Goal: Task Accomplishment & Management: Use online tool/utility

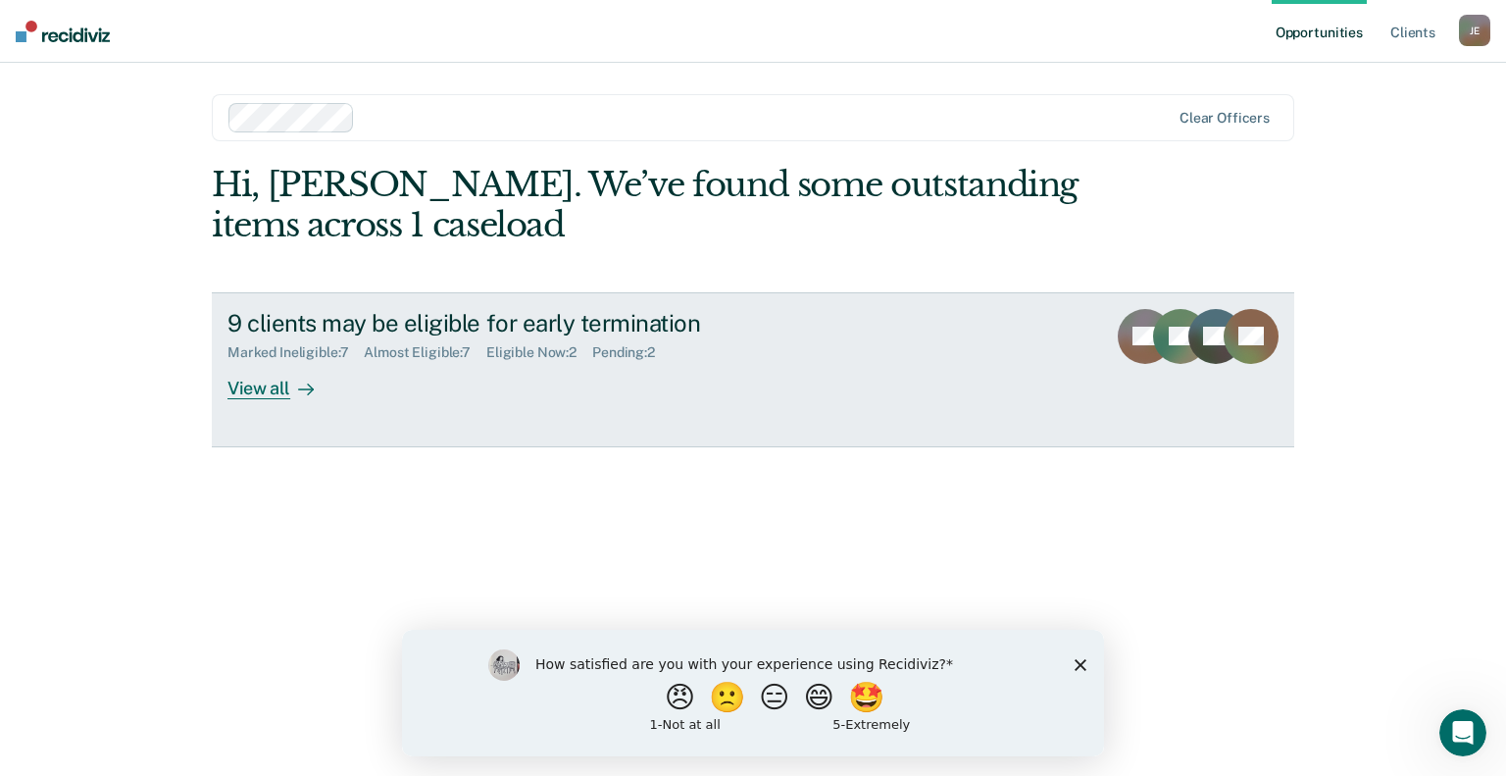
click at [268, 391] on div "View all" at bounding box center [282, 380] width 110 height 38
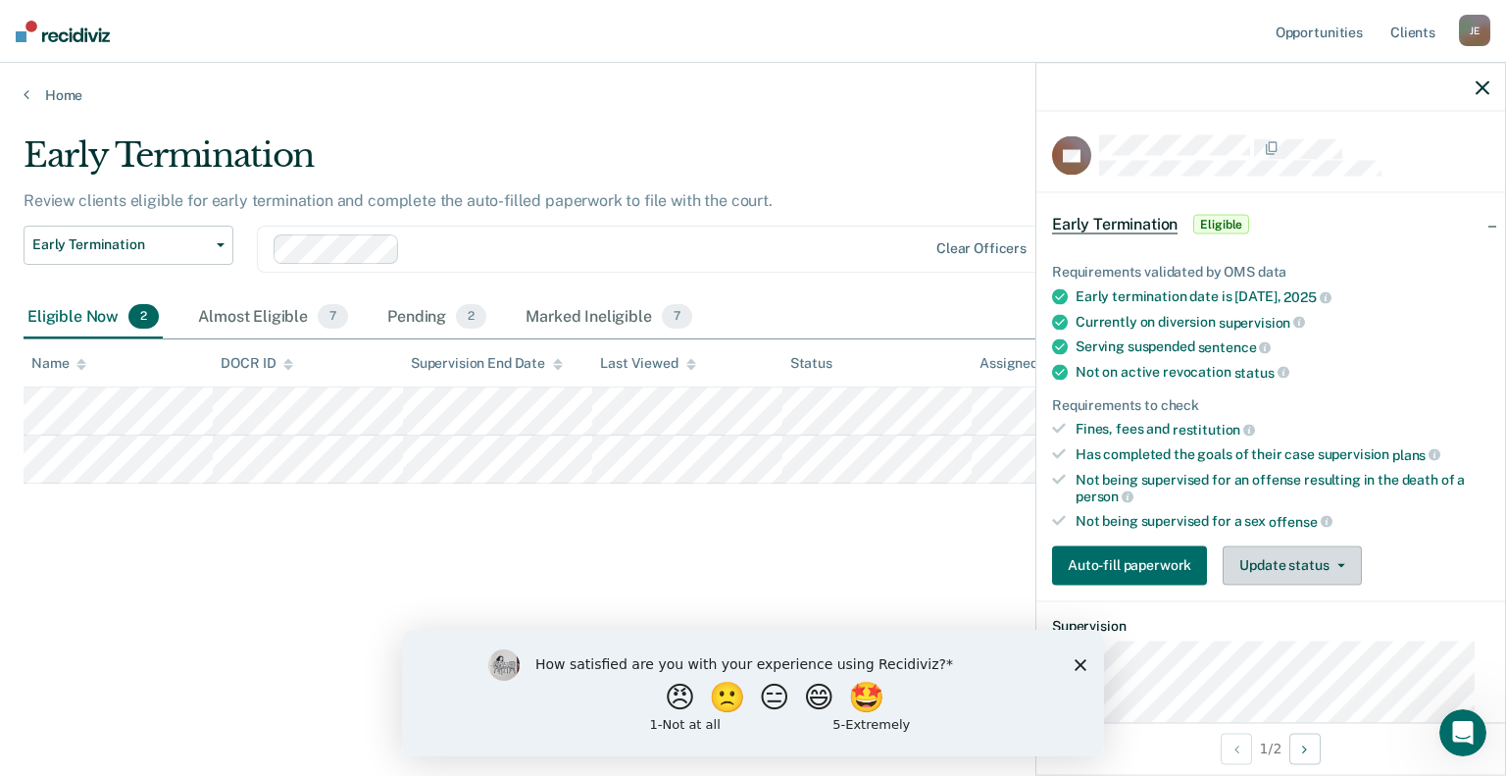
click at [1298, 551] on button "Update status" at bounding box center [1292, 564] width 138 height 39
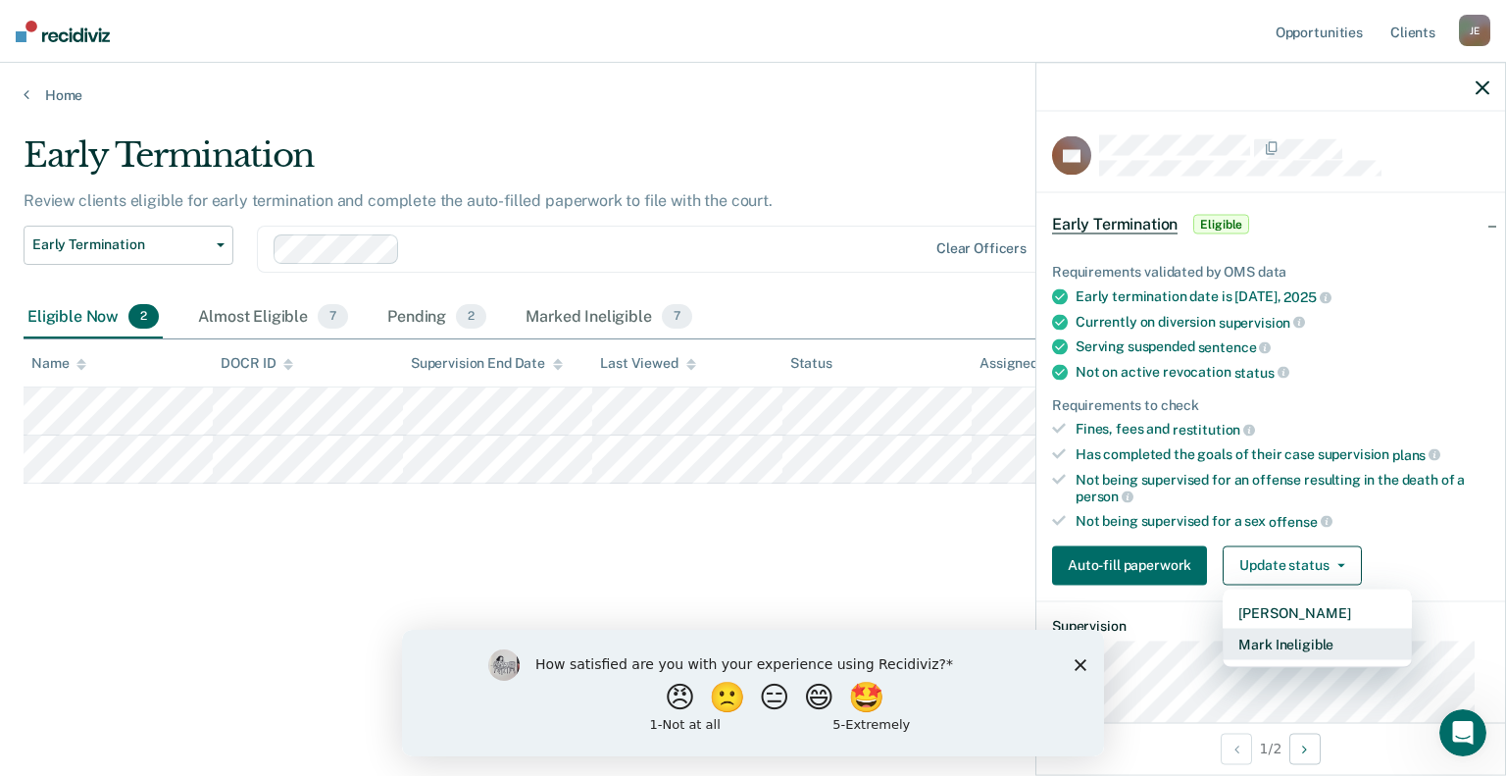
click at [1278, 643] on button "Mark Ineligible" at bounding box center [1317, 643] width 189 height 31
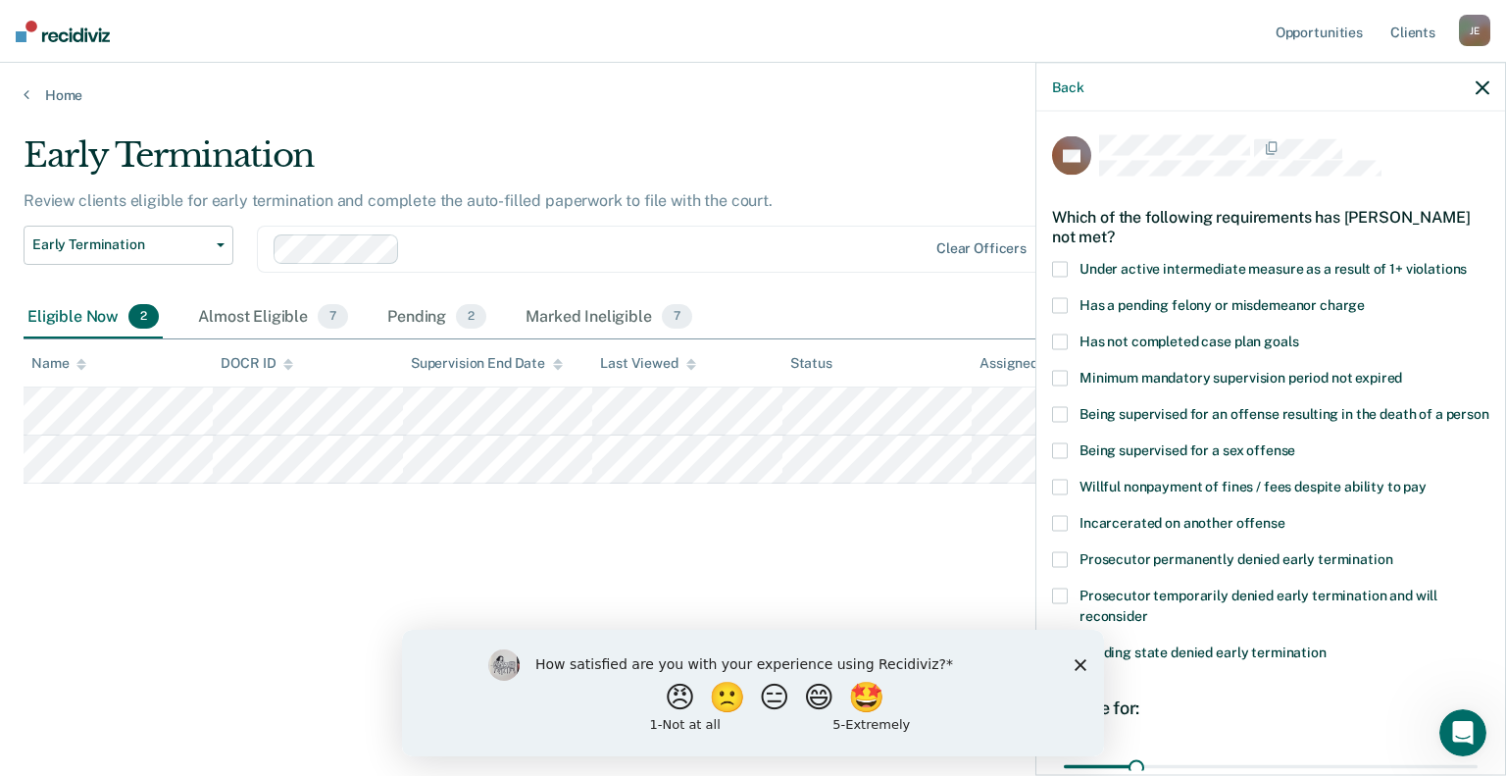
click at [1065, 338] on span at bounding box center [1060, 341] width 16 height 16
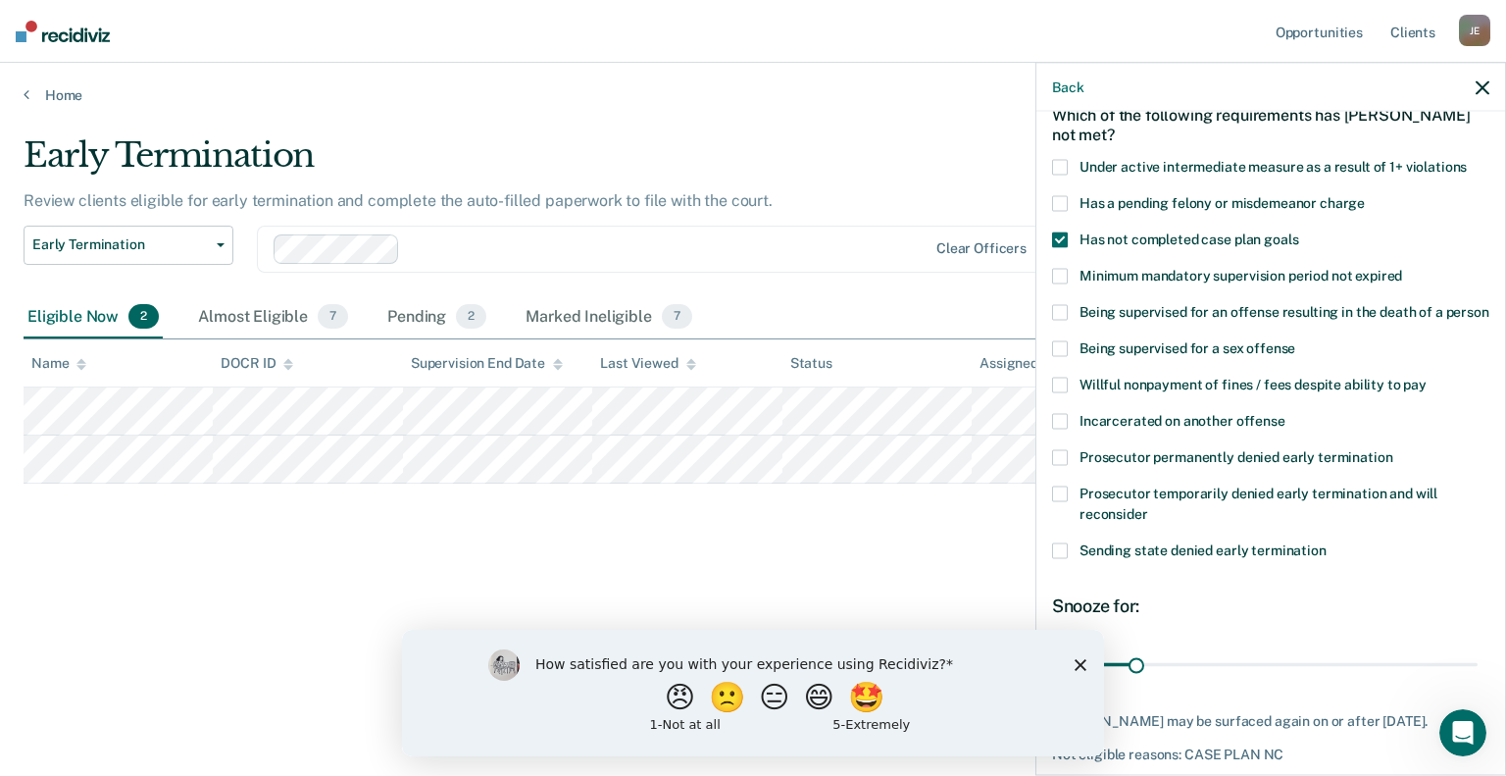
scroll to position [219, 0]
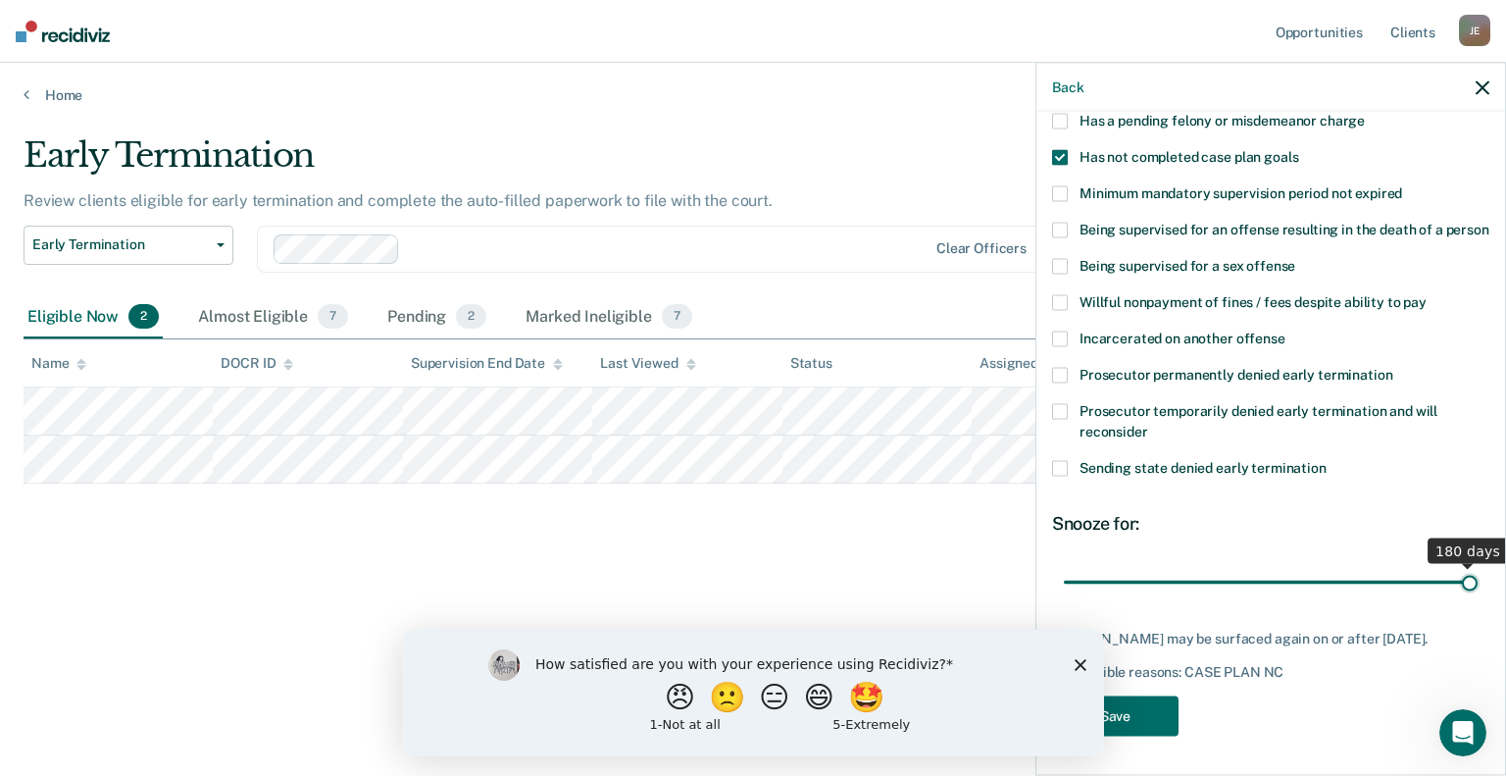
drag, startPoint x: 1129, startPoint y: 566, endPoint x: 1485, endPoint y: 561, distance: 356.0
type input "180"
click at [1478, 565] on input "range" at bounding box center [1271, 582] width 414 height 34
click at [1163, 713] on button "Save" at bounding box center [1115, 715] width 126 height 40
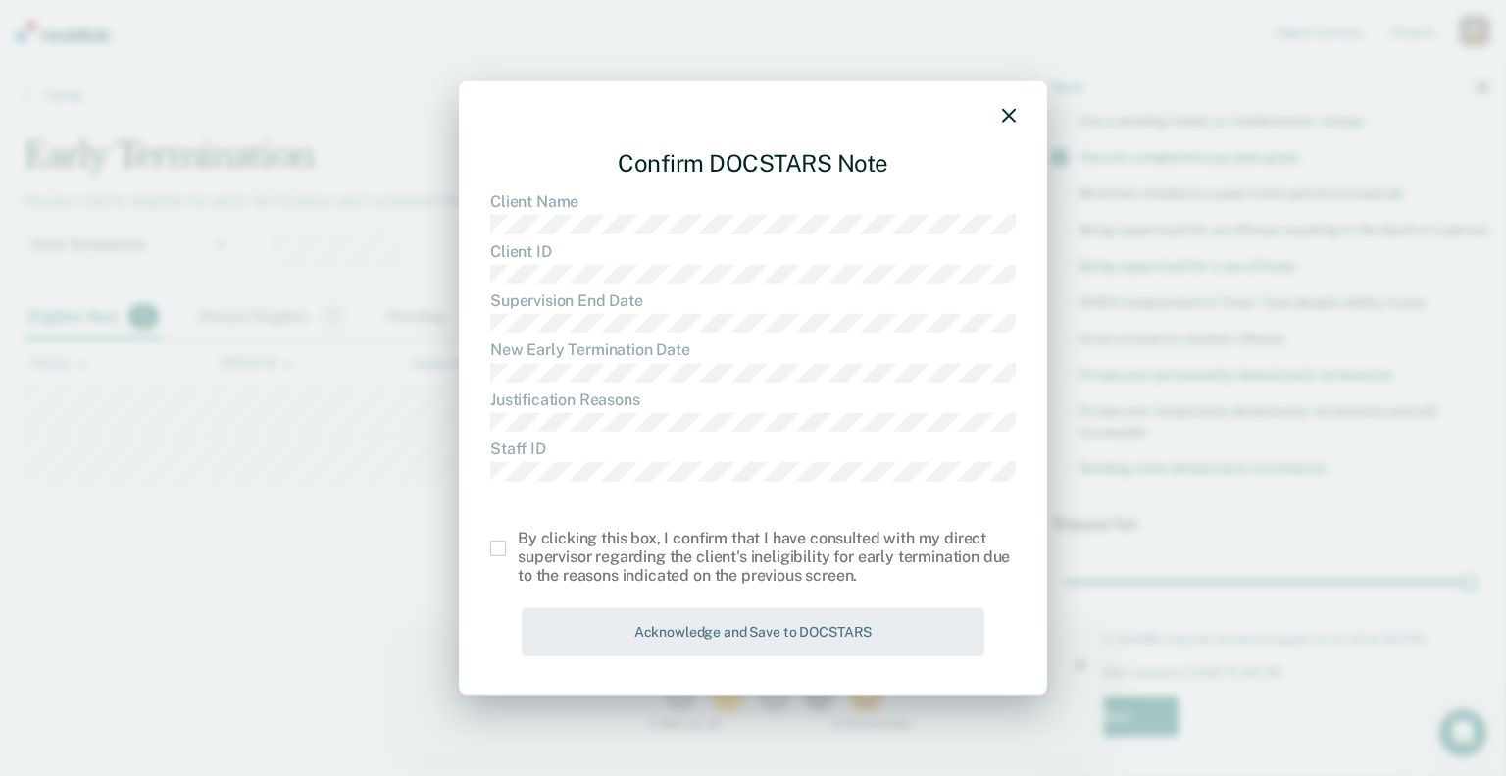
click at [499, 552] on span at bounding box center [498, 548] width 16 height 16
click at [518, 540] on input "checkbox" at bounding box center [518, 540] width 0 height 0
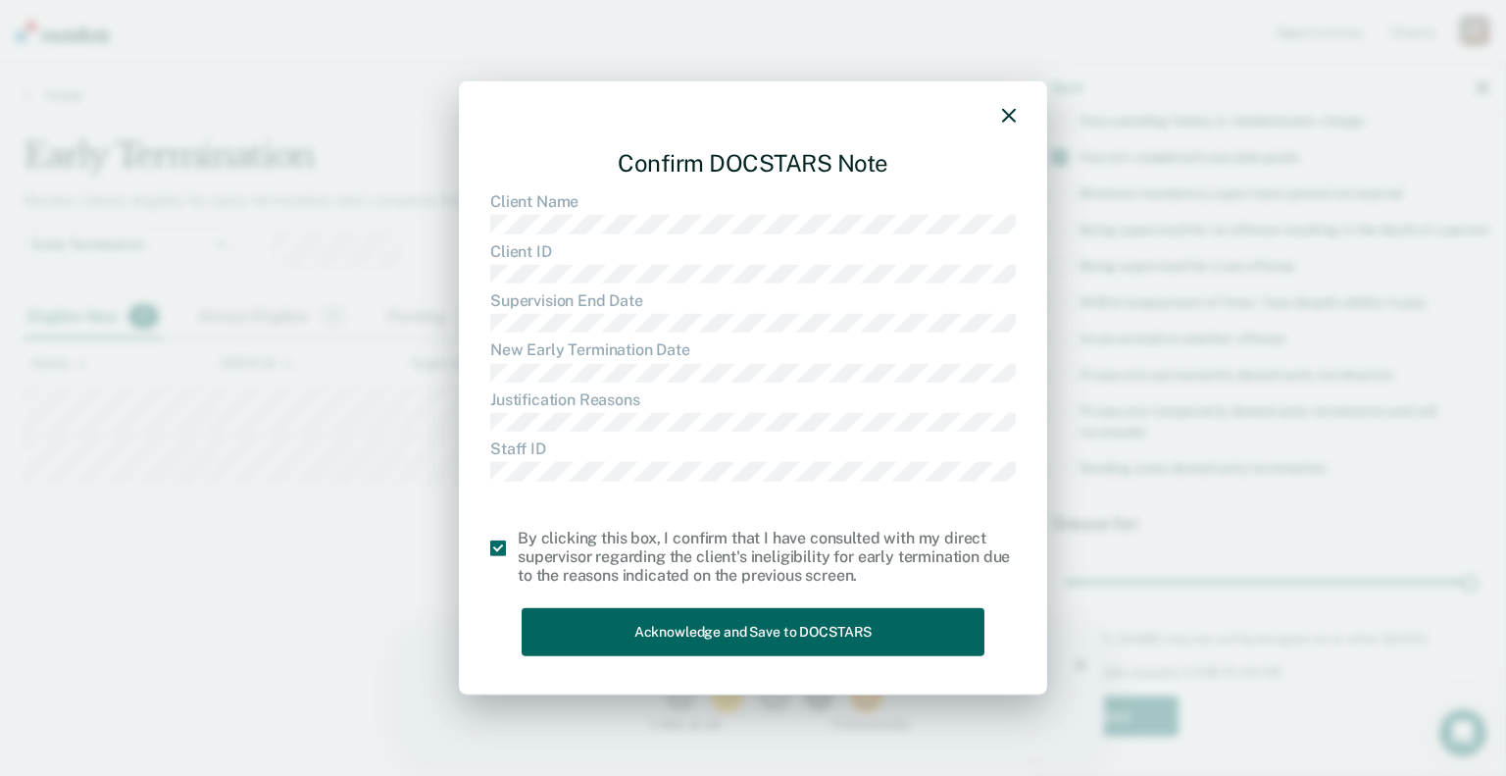
drag, startPoint x: 640, startPoint y: 626, endPoint x: 659, endPoint y: 597, distance: 34.0
click at [640, 625] on button "Acknowledge and Save to DOCSTARS" at bounding box center [753, 632] width 463 height 48
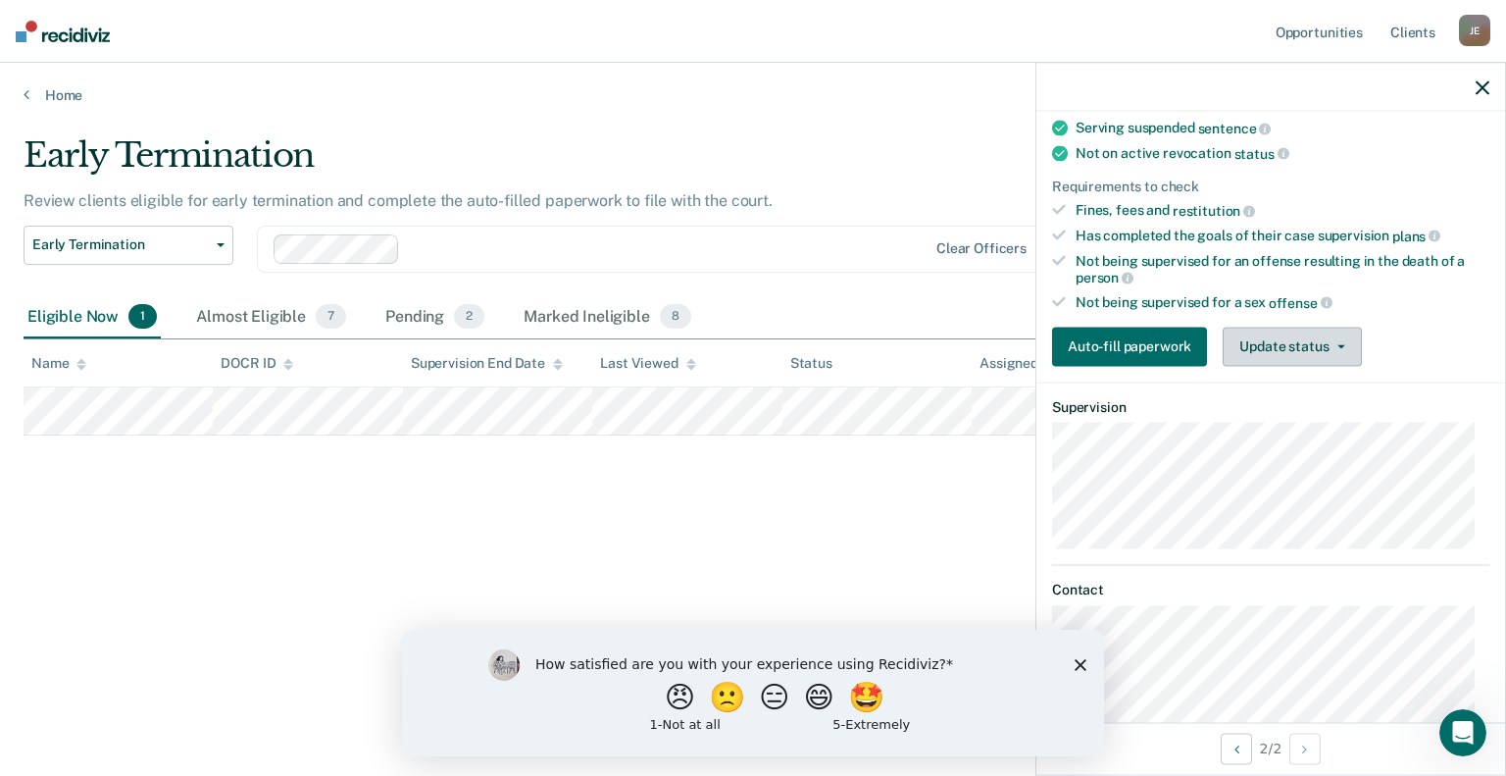
click at [1308, 338] on button "Update status" at bounding box center [1292, 346] width 138 height 39
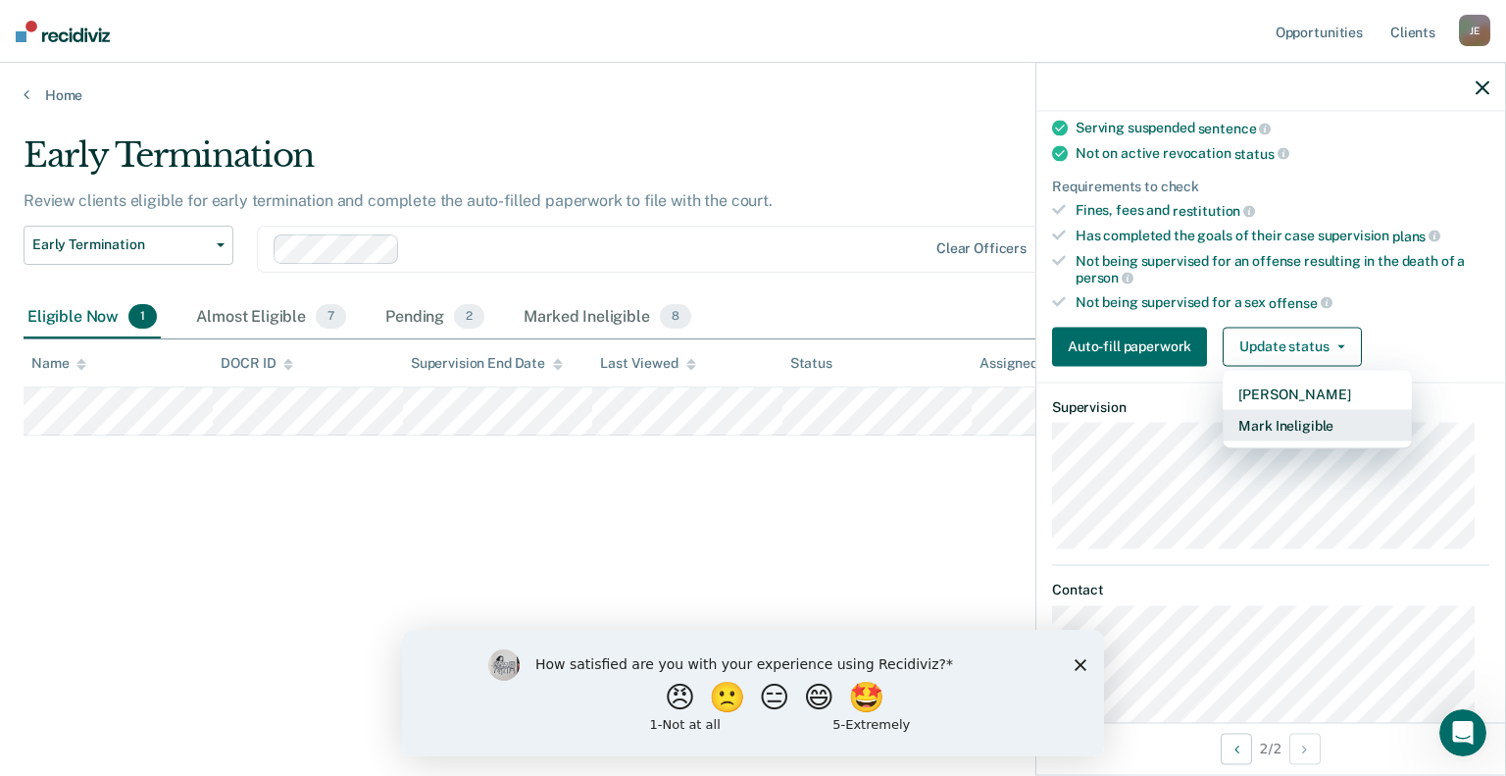
click at [1282, 418] on button "Mark Ineligible" at bounding box center [1317, 424] width 189 height 31
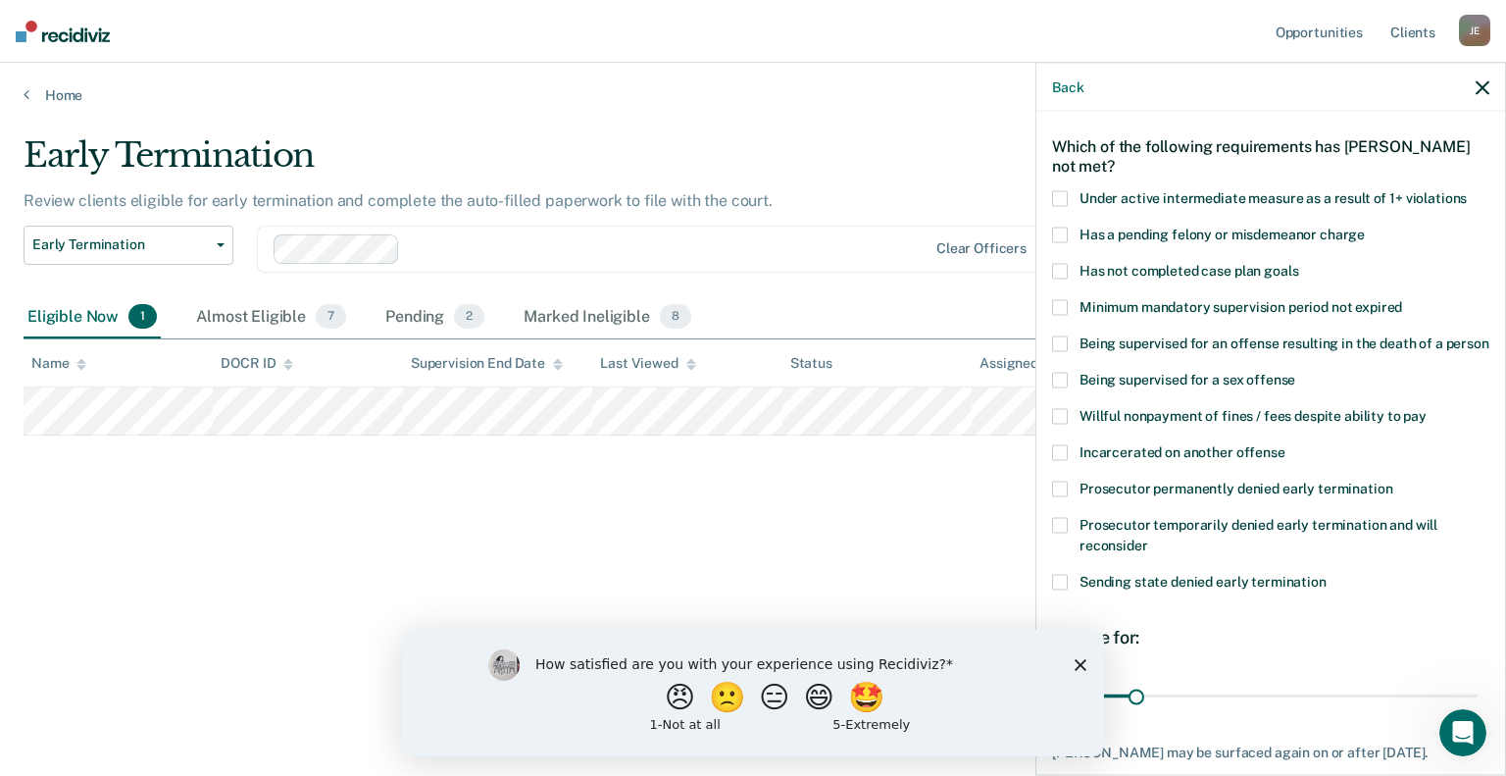
scroll to position [104, 0]
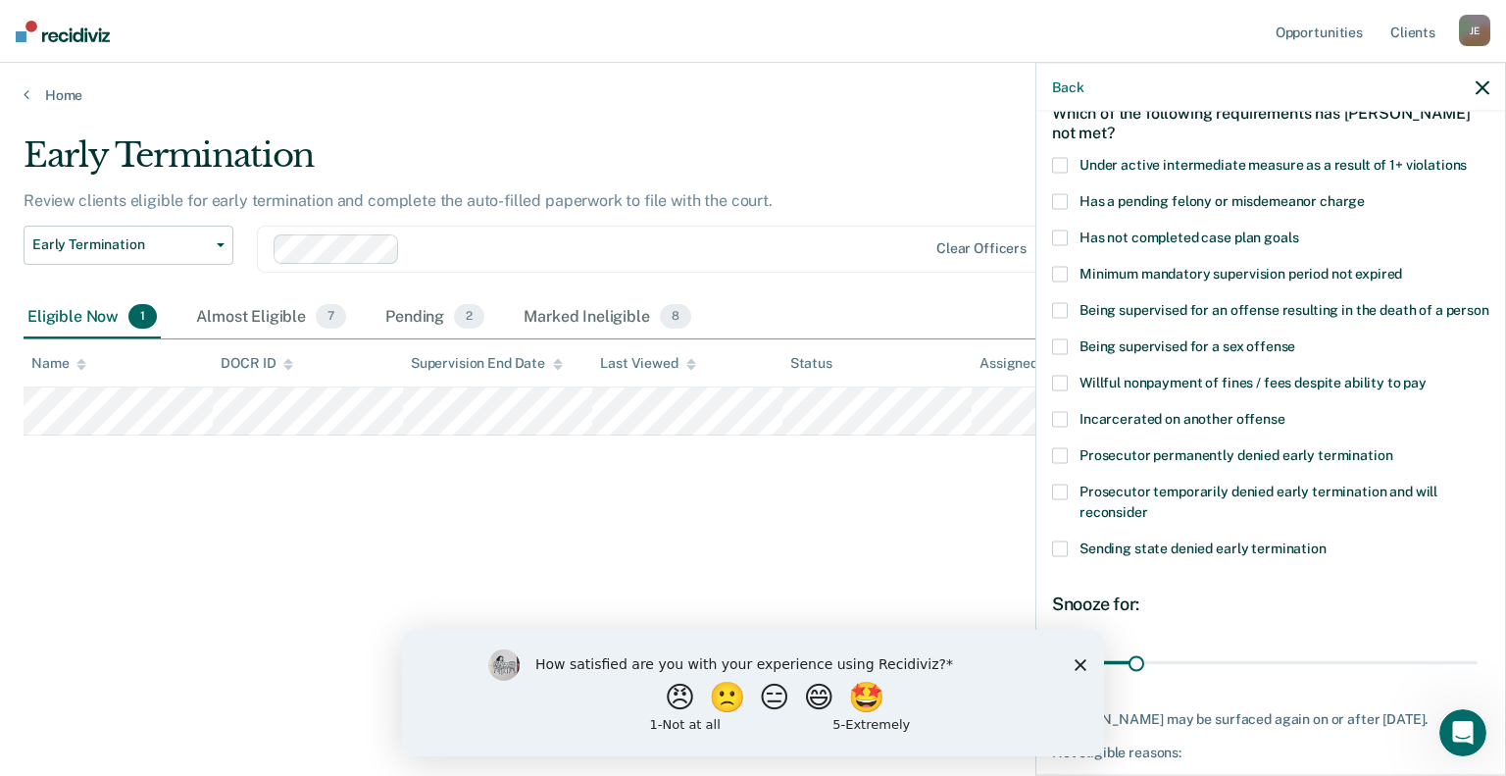
click at [1062, 274] on span at bounding box center [1060, 274] width 16 height 16
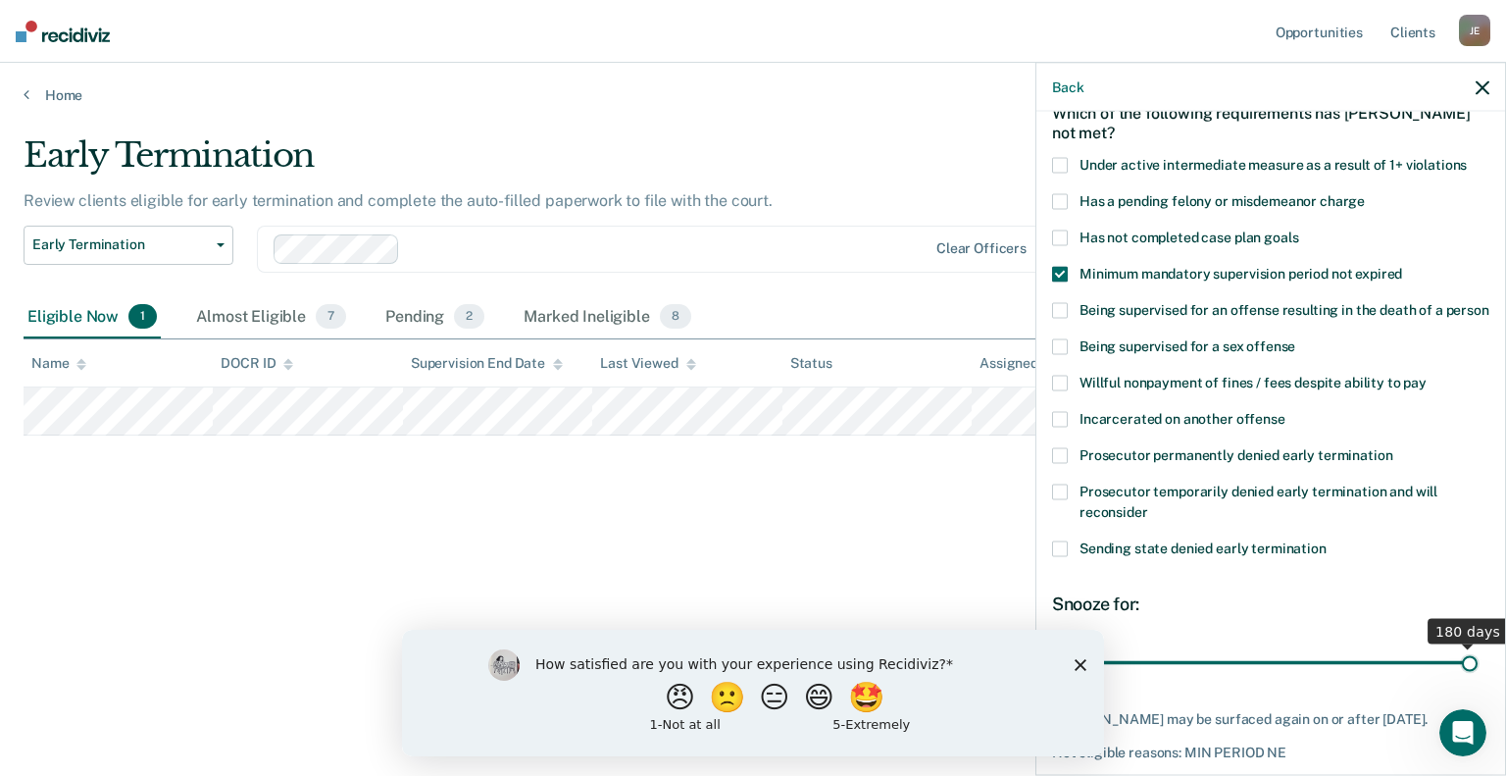
drag, startPoint x: 1135, startPoint y: 681, endPoint x: 1553, endPoint y: 666, distance: 418.0
type input "180"
click at [1478, 666] on input "range" at bounding box center [1271, 662] width 414 height 34
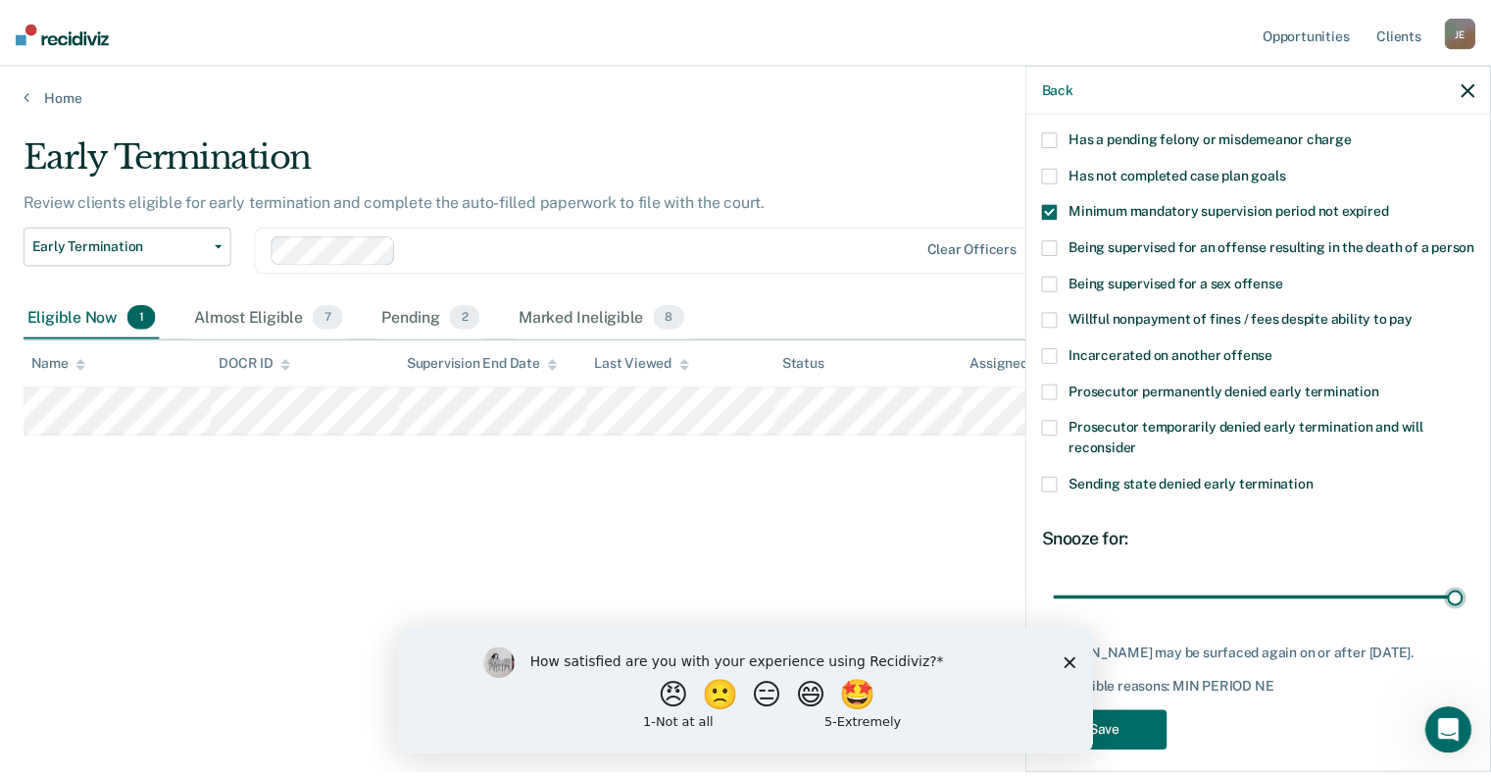
scroll to position [202, 0]
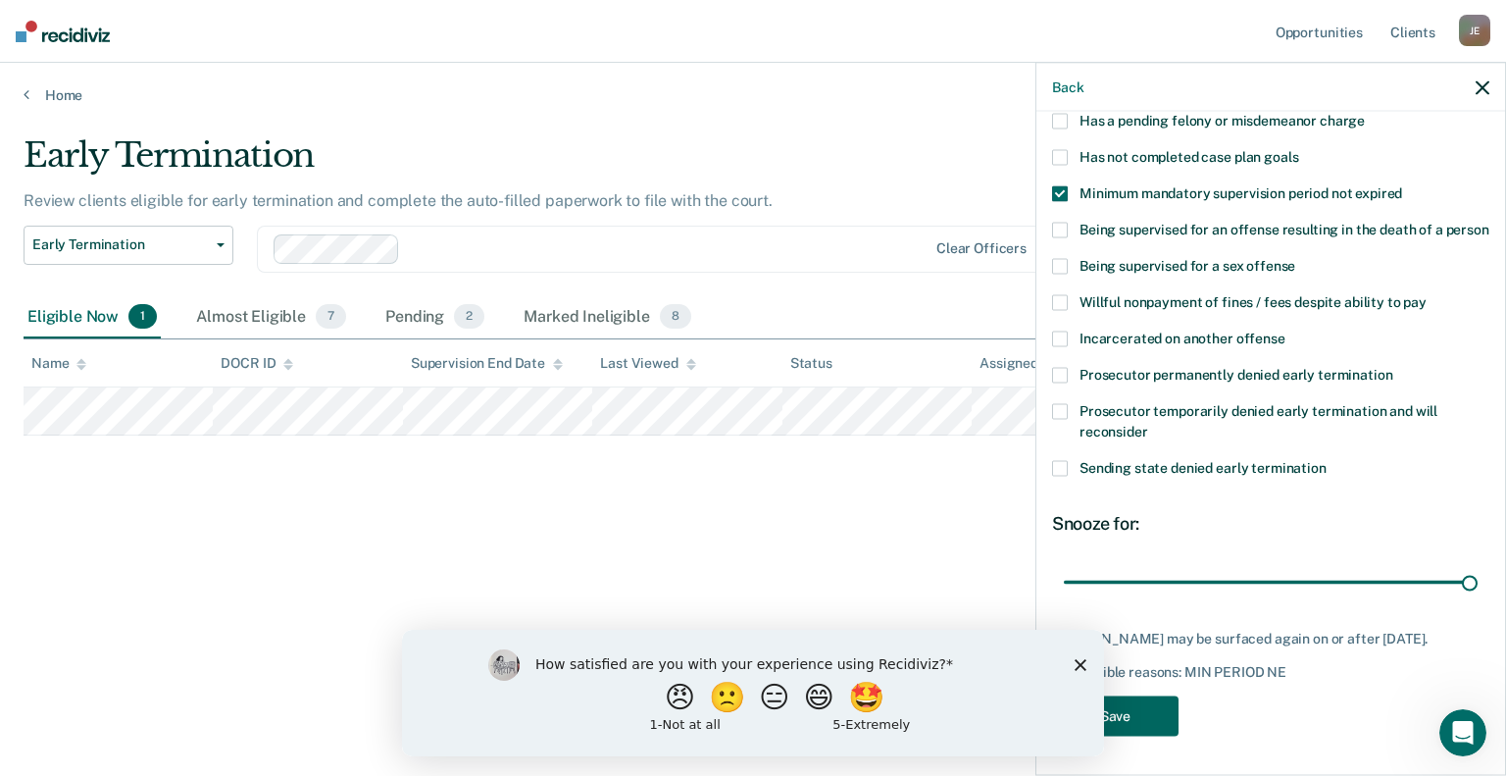
click at [1145, 721] on button "Save" at bounding box center [1115, 715] width 126 height 40
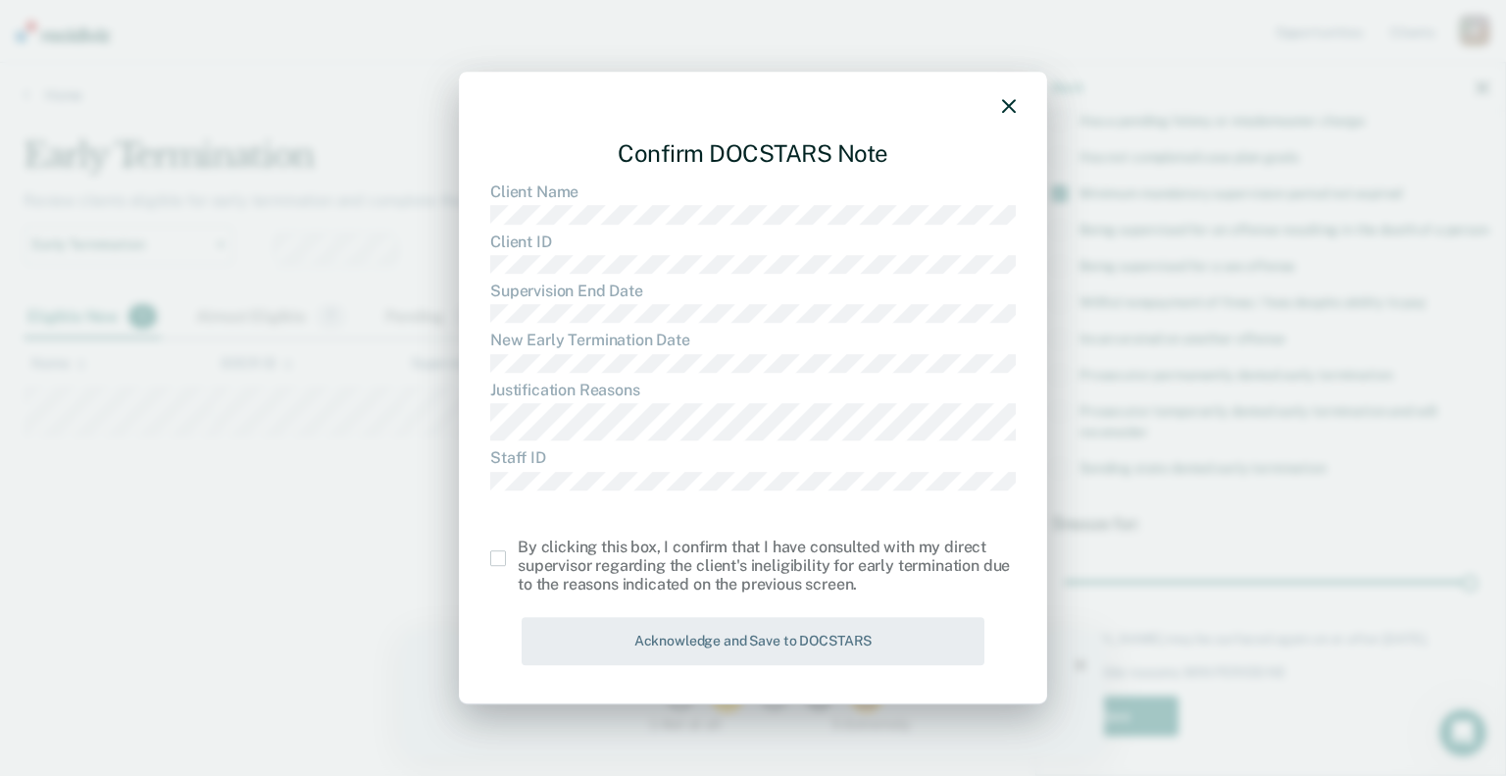
click at [501, 562] on span at bounding box center [498, 558] width 16 height 16
click at [518, 550] on input "checkbox" at bounding box center [518, 550] width 0 height 0
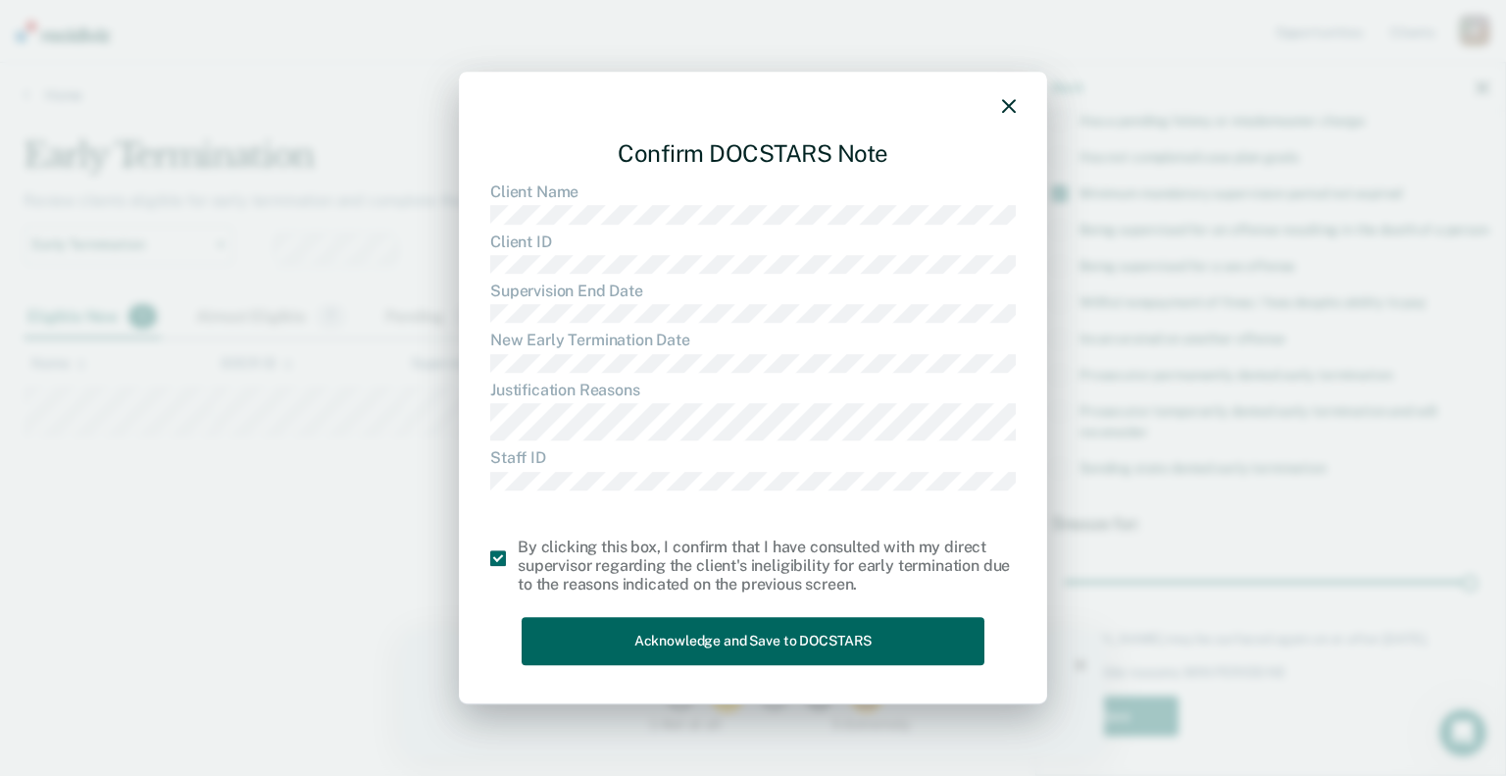
click at [647, 633] on button "Acknowledge and Save to DOCSTARS" at bounding box center [753, 642] width 463 height 48
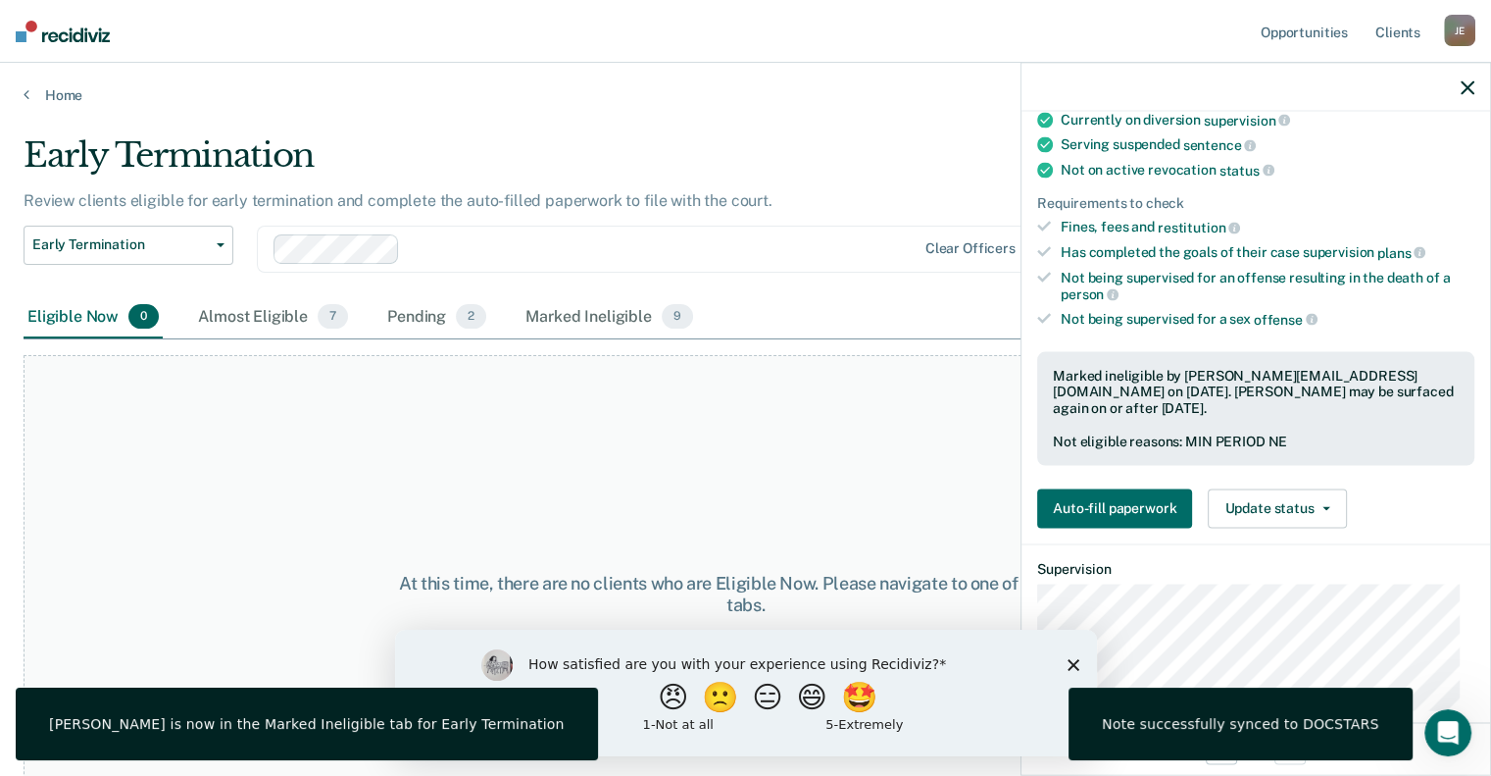
click at [388, 437] on div "At this time, there are no clients who are Eligible Now. Please navigate to one…" at bounding box center [746, 594] width 1444 height 478
